Goal: Navigation & Orientation: Understand site structure

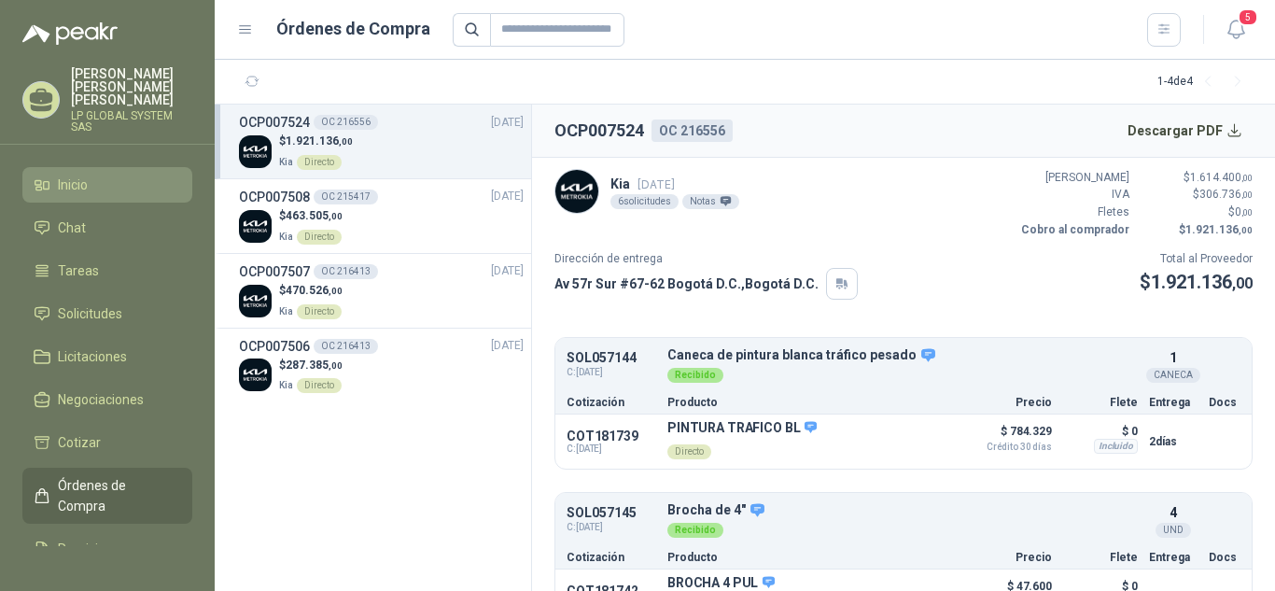
click at [93, 175] on li "Inicio" at bounding box center [108, 185] width 148 height 21
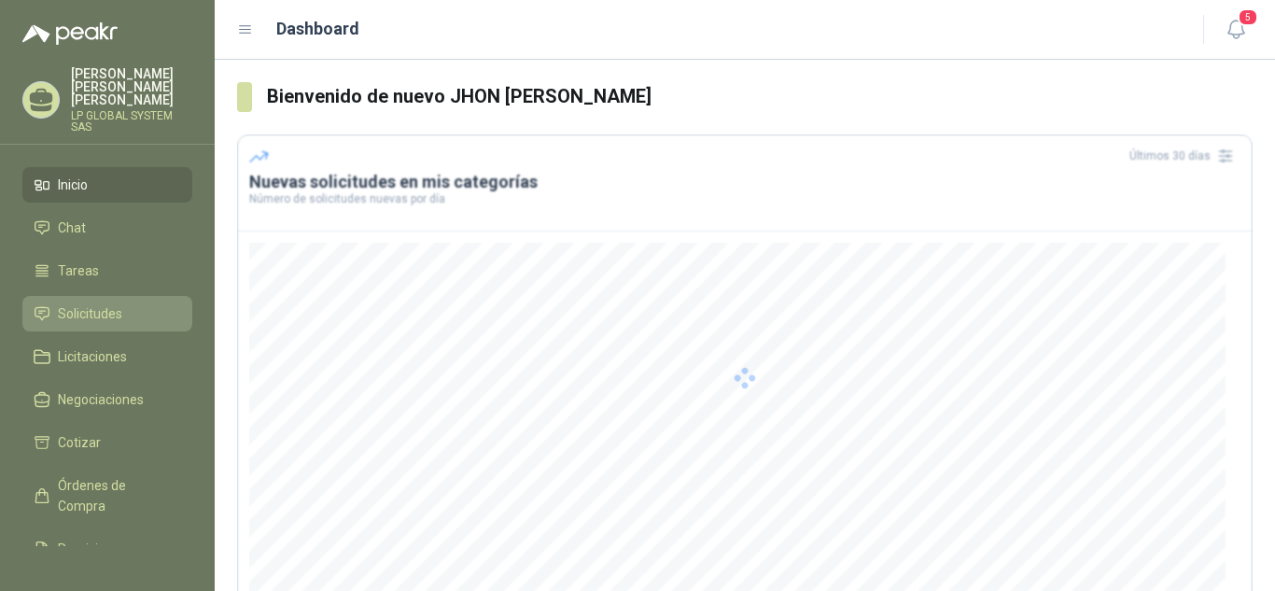
click at [120, 303] on span "Solicitudes" at bounding box center [90, 313] width 64 height 21
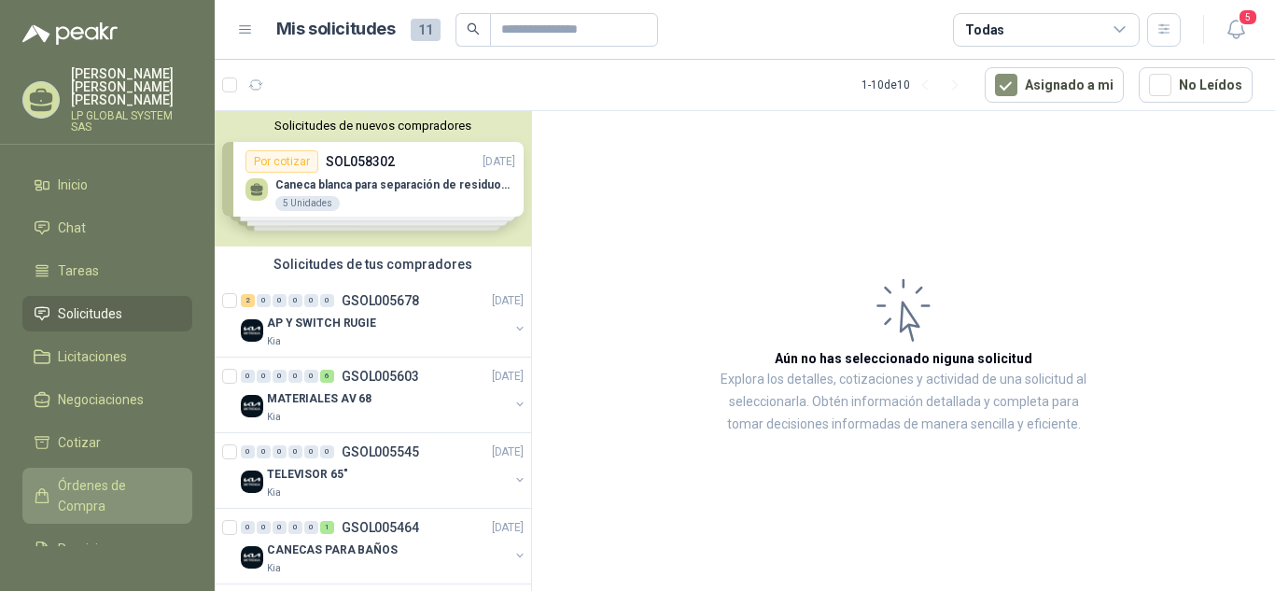
click at [105, 475] on span "Órdenes de Compra" at bounding box center [116, 495] width 117 height 41
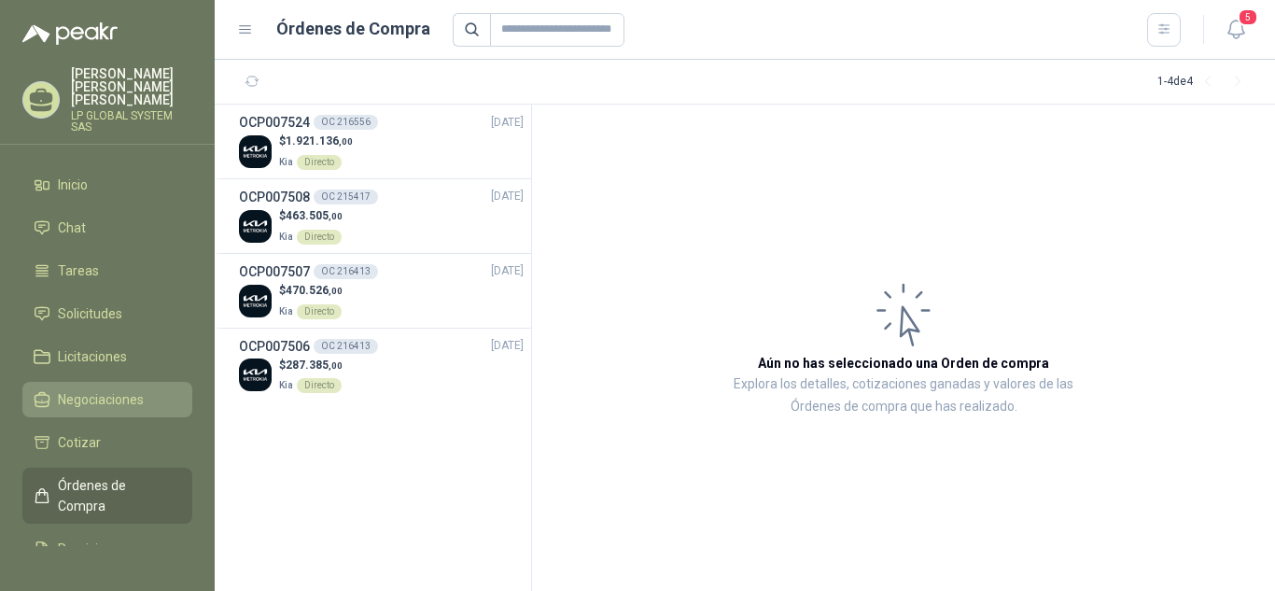
click at [107, 389] on span "Negociaciones" at bounding box center [101, 399] width 86 height 21
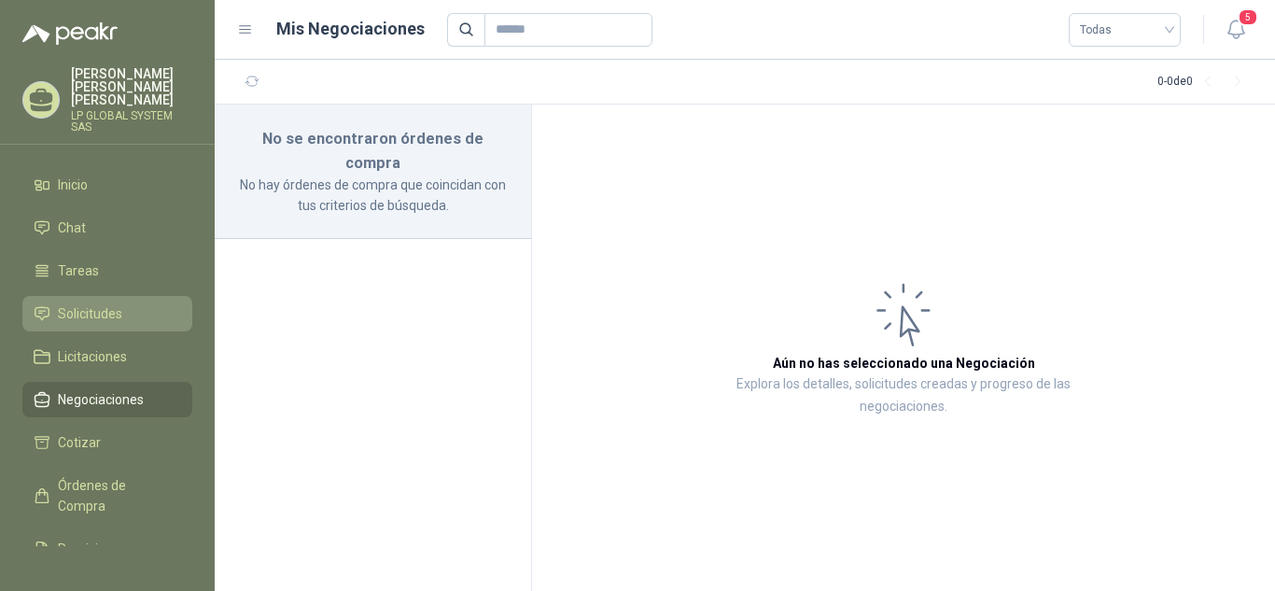
click at [95, 296] on link "Solicitudes" at bounding box center [107, 313] width 170 height 35
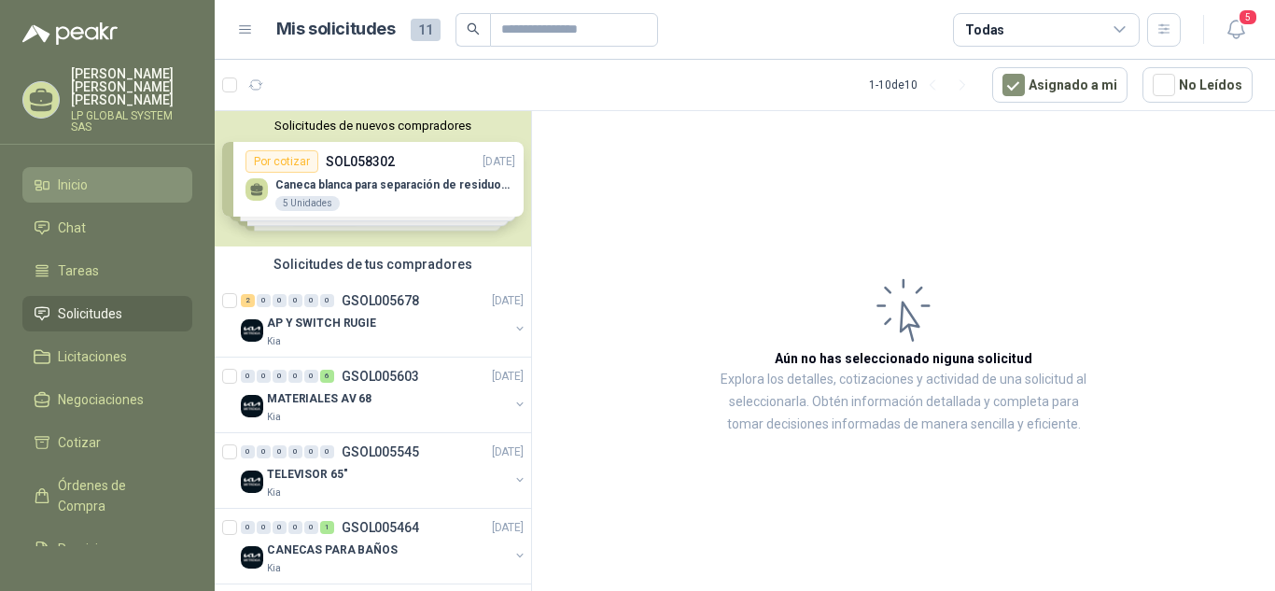
click at [121, 175] on li "Inicio" at bounding box center [108, 185] width 148 height 21
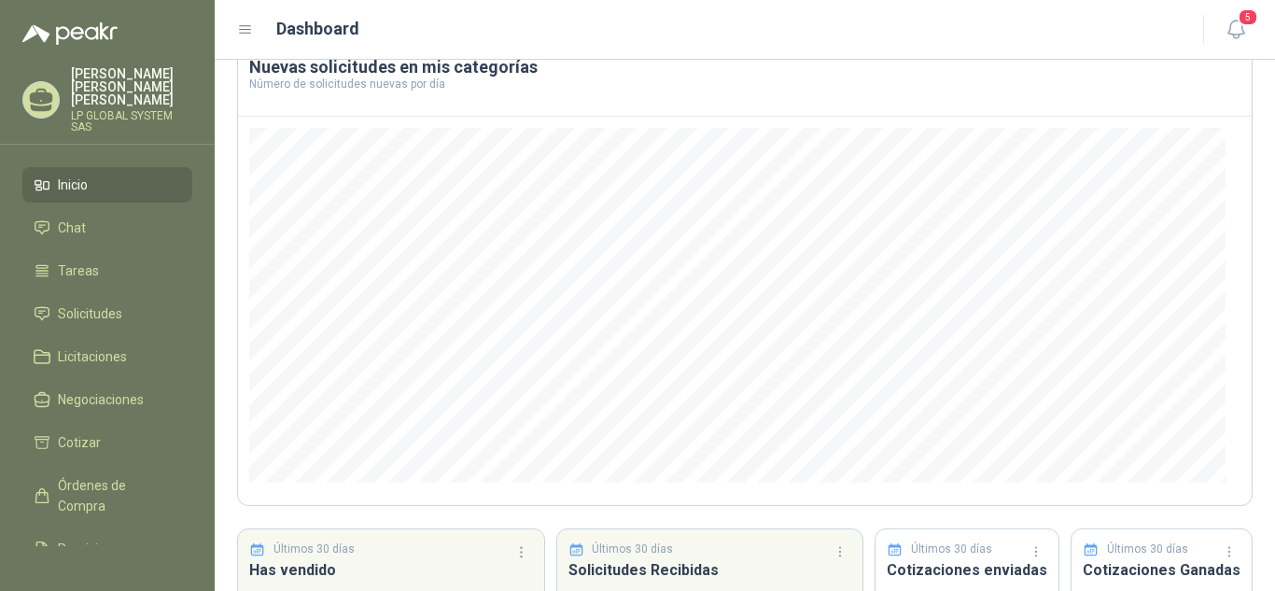
scroll to position [250, 0]
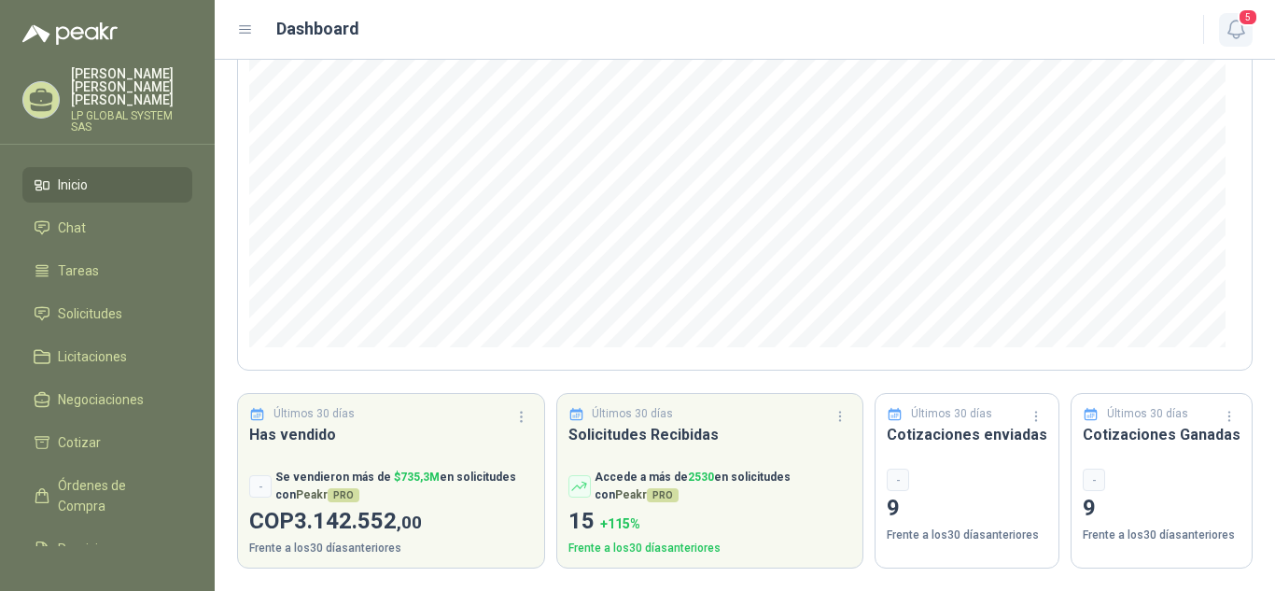
click at [1234, 28] on icon "button" at bounding box center [1236, 29] width 23 height 23
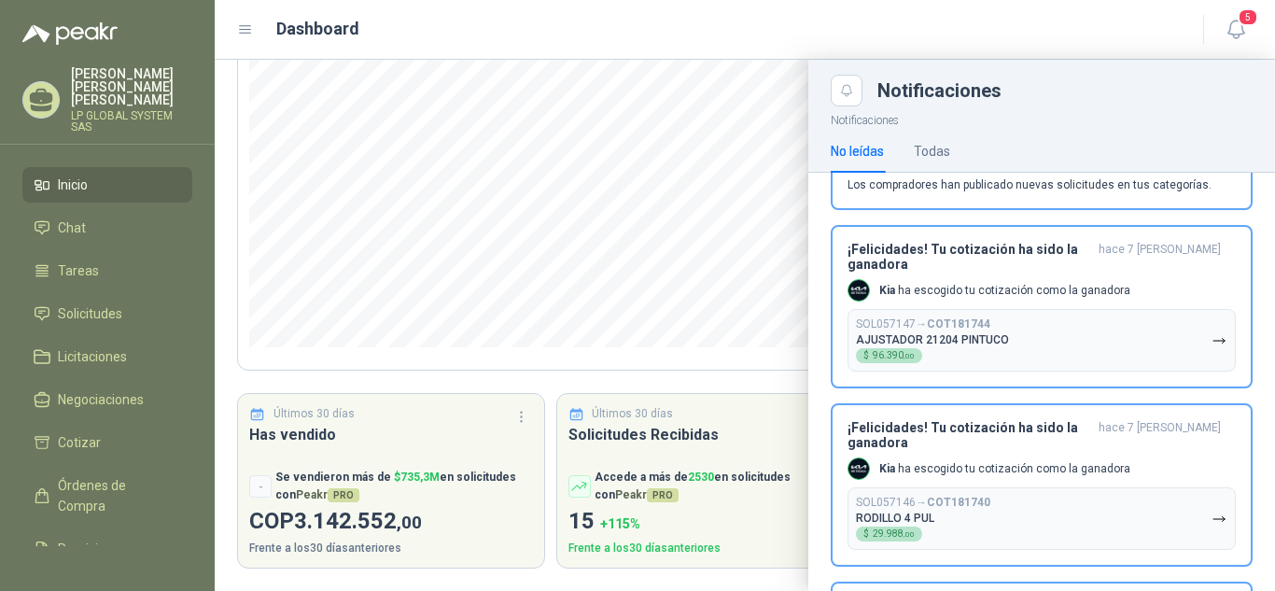
scroll to position [0, 0]
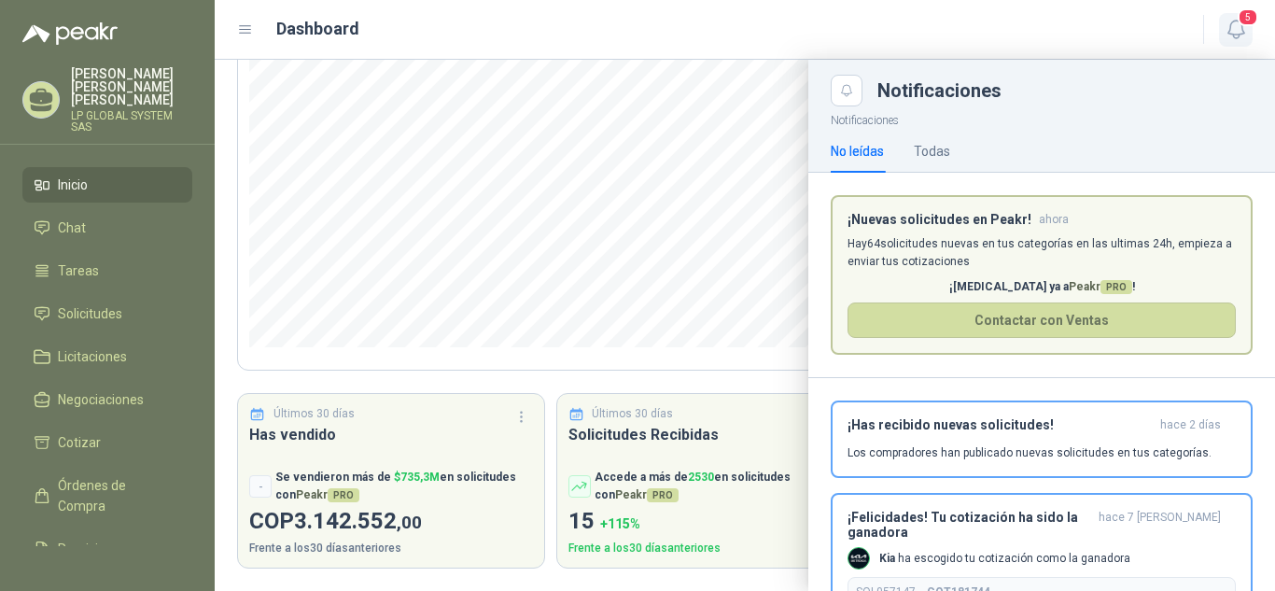
click at [1235, 26] on icon "button" at bounding box center [1236, 29] width 23 height 23
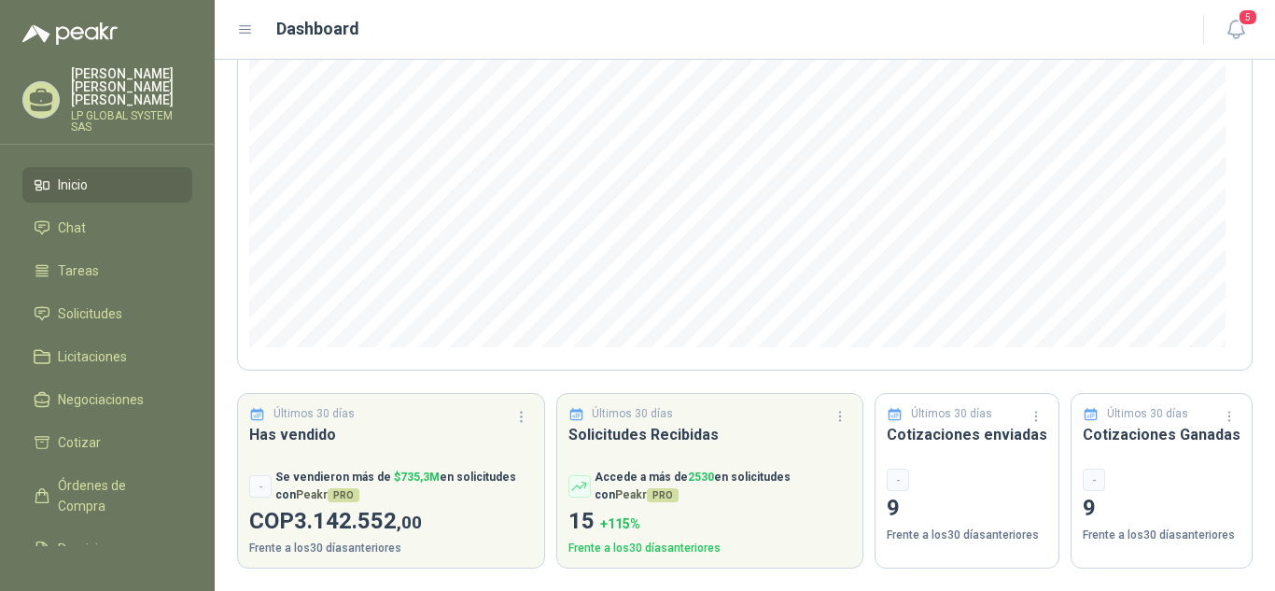
click at [81, 175] on span "Inicio" at bounding box center [73, 185] width 30 height 21
